Goal: Transaction & Acquisition: Obtain resource

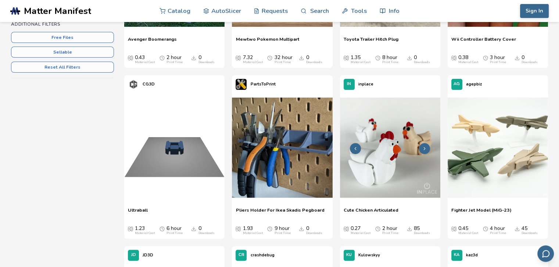
scroll to position [220, 0]
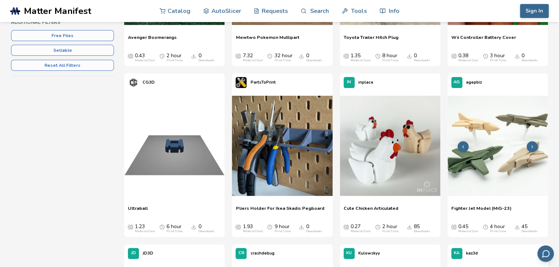
click at [492, 158] on img at bounding box center [497, 146] width 100 height 100
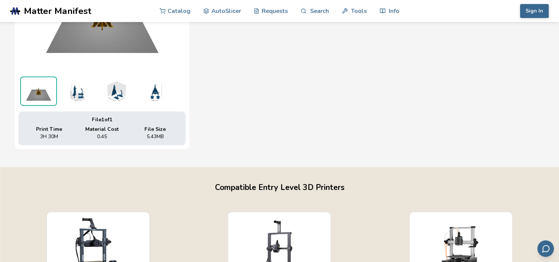
scroll to position [367, 0]
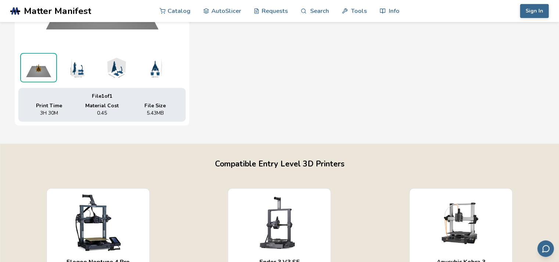
click at [69, 67] on img at bounding box center [77, 67] width 37 height 29
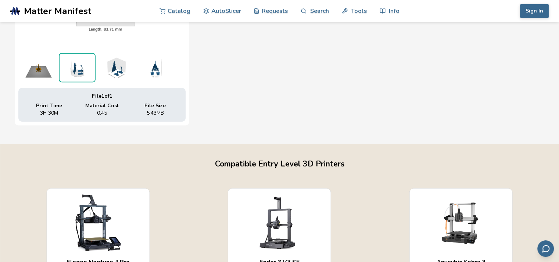
click at [132, 74] on img at bounding box center [115, 67] width 37 height 29
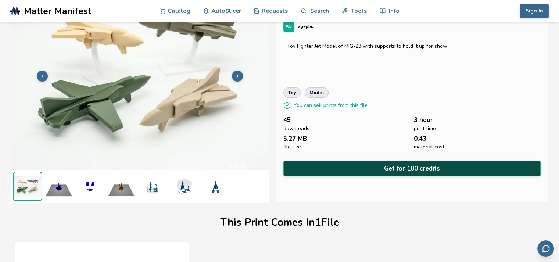
scroll to position [37, 0]
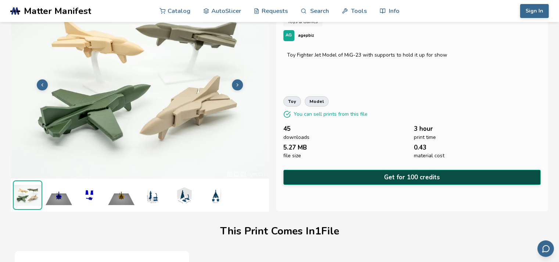
click at [392, 177] on button "Get for 100 credits" at bounding box center [411, 177] width 257 height 15
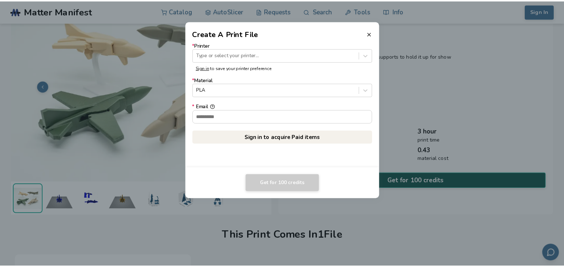
scroll to position [36, 0]
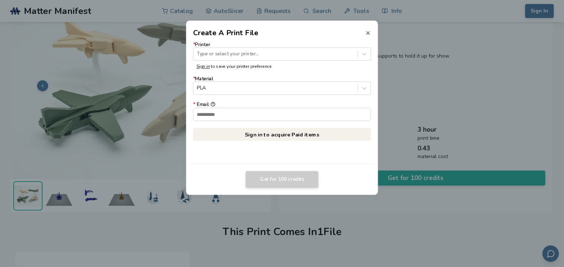
click at [369, 33] on icon at bounding box center [368, 33] width 6 height 6
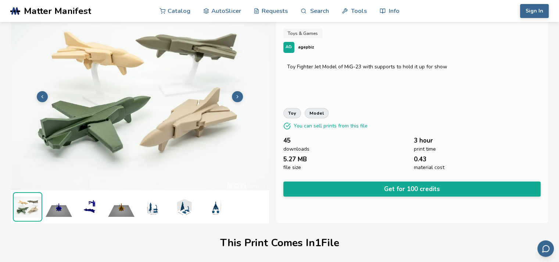
scroll to position [0, 0]
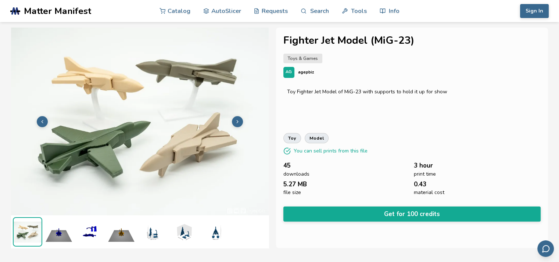
click at [306, 60] on link "Toys & Games" at bounding box center [302, 59] width 39 height 10
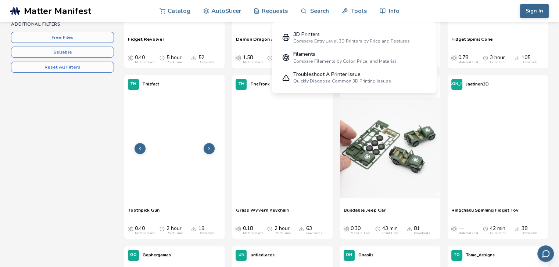
scroll to position [220, 0]
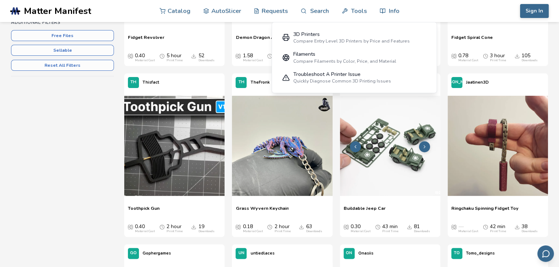
click at [389, 155] on img at bounding box center [390, 146] width 100 height 100
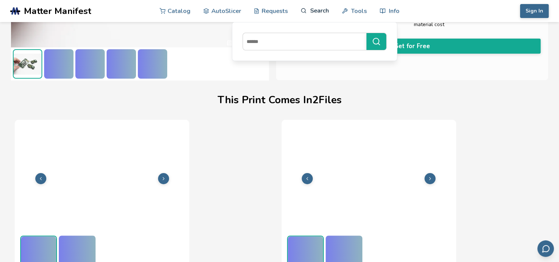
scroll to position [171, 3]
